Goal: Task Accomplishment & Management: Manage account settings

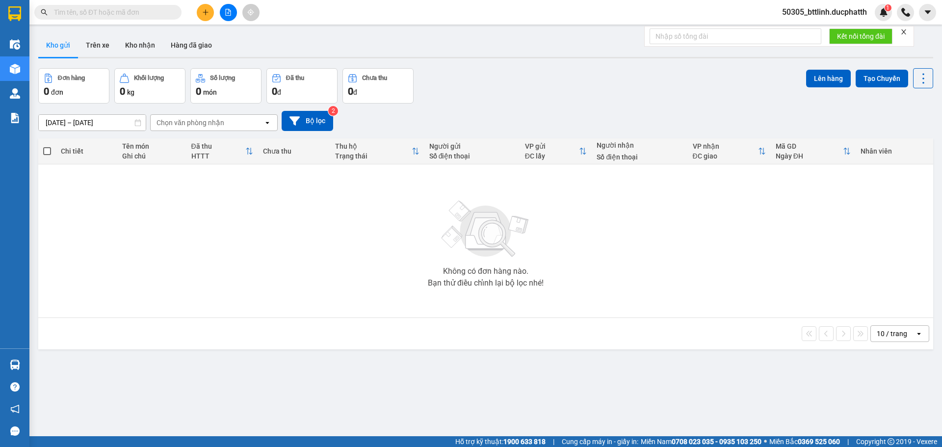
click at [808, 15] on span "50305_bttlinh.ducphatth" at bounding box center [825, 12] width 101 height 12
click at [797, 36] on li "Đăng xuất" at bounding box center [823, 31] width 103 height 16
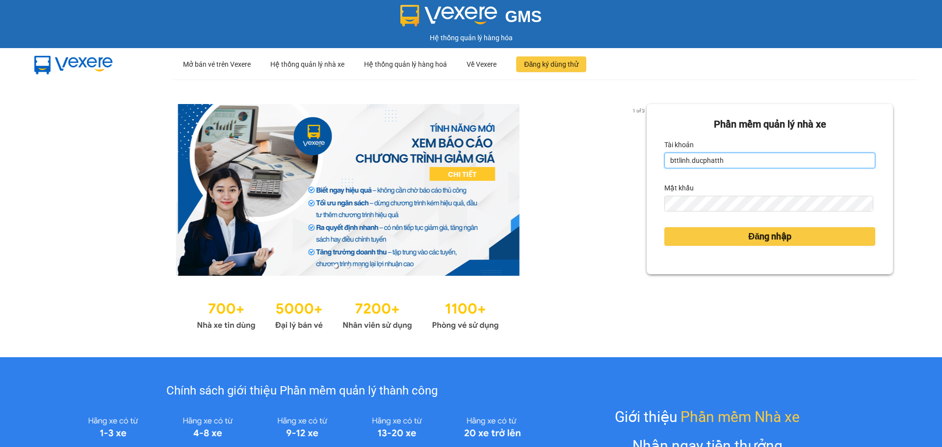
click at [743, 163] on input "bttlinh.ducphatth" at bounding box center [770, 161] width 211 height 16
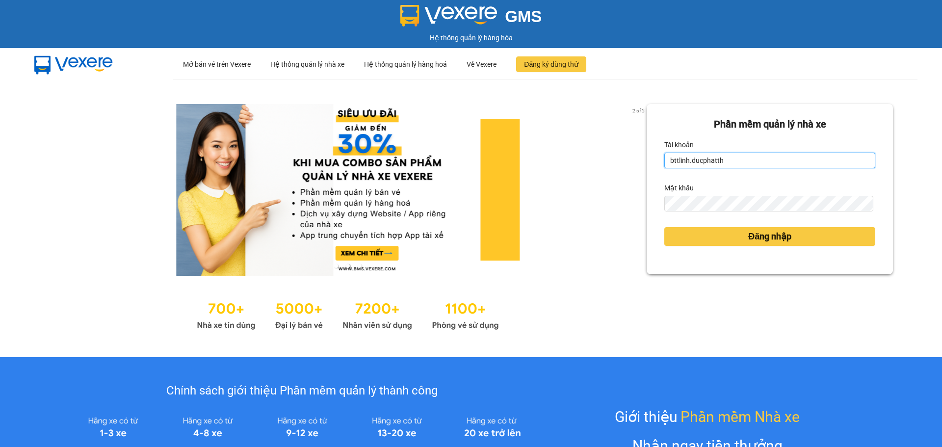
type input "ntduyen.ducphatth"
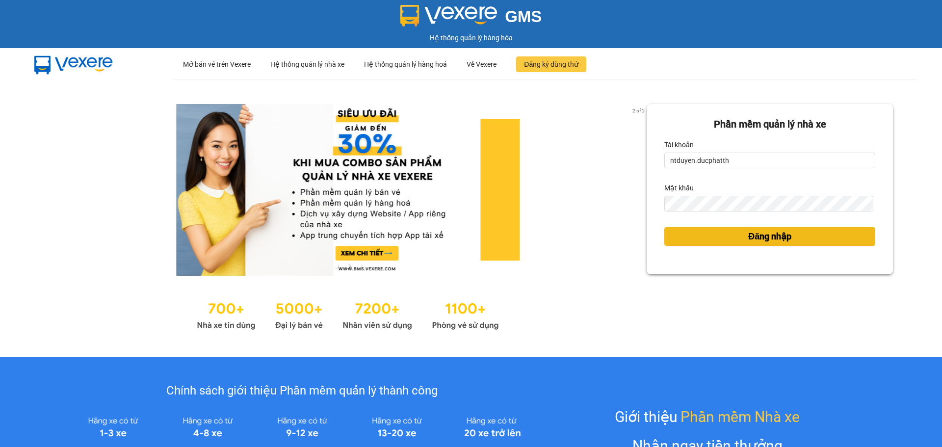
click at [736, 236] on button "Đăng nhập" at bounding box center [770, 236] width 211 height 19
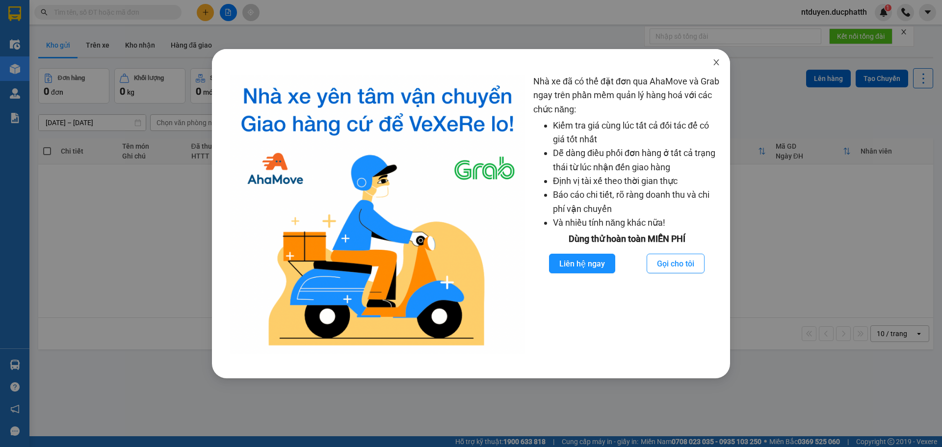
click at [718, 67] on span "Close" at bounding box center [716, 62] width 27 height 27
